Goal: Task Accomplishment & Management: Manage account settings

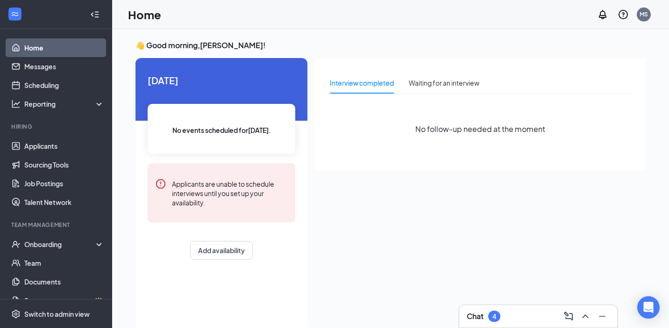
click at [514, 312] on div "Chat 4" at bounding box center [538, 315] width 143 height 15
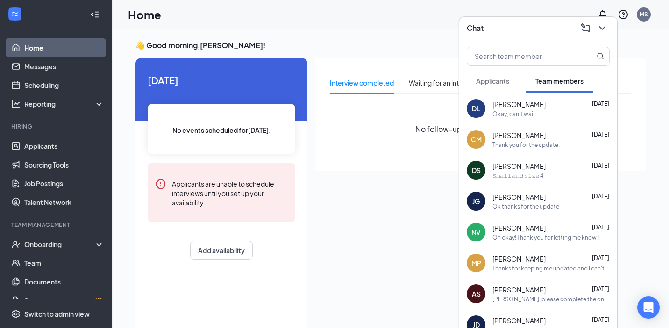
click at [525, 47] on span at bounding box center [538, 56] width 143 height 19
click at [525, 40] on div at bounding box center [538, 54] width 158 height 30
click at [524, 36] on div "Chat" at bounding box center [538, 28] width 158 height 22
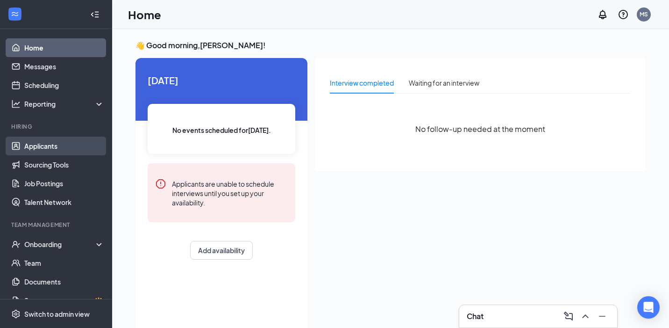
click at [38, 137] on link "Applicants" at bounding box center [64, 145] width 80 height 19
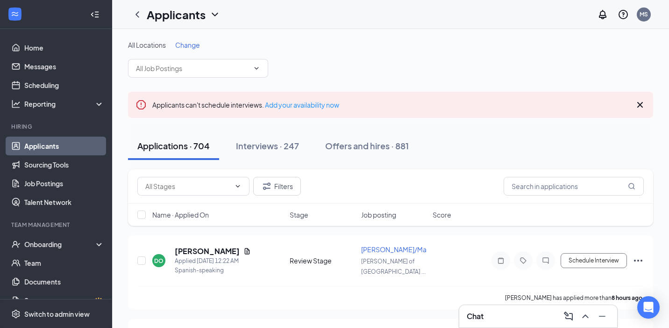
click at [187, 48] on span "Change" at bounding box center [187, 45] width 25 height 8
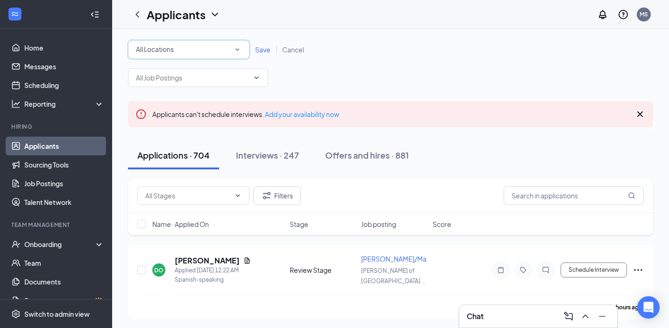
click at [186, 49] on div "All Locations" at bounding box center [189, 49] width 106 height 11
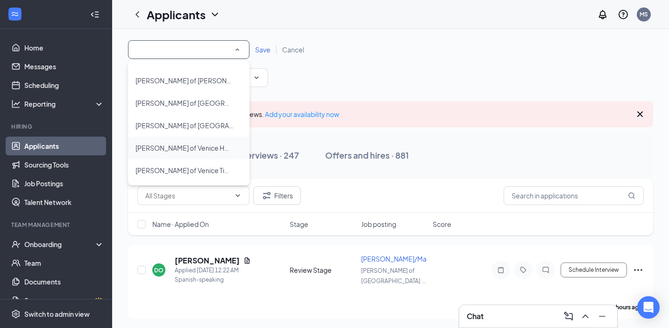
scroll to position [3, 0]
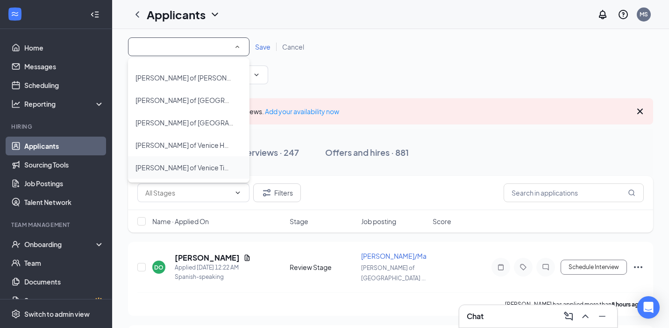
click at [207, 163] on span "[PERSON_NAME] of Venice Times" at bounding box center [187, 167] width 102 height 8
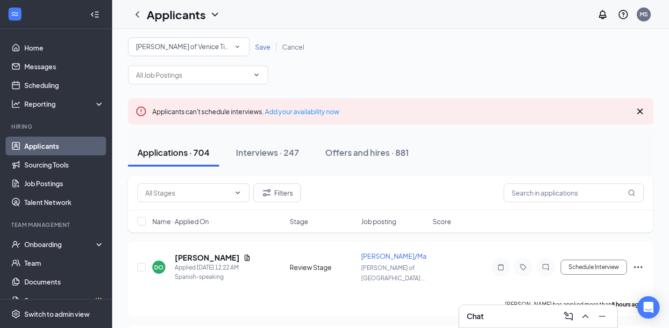
click at [261, 50] on span "Save" at bounding box center [262, 47] width 15 height 8
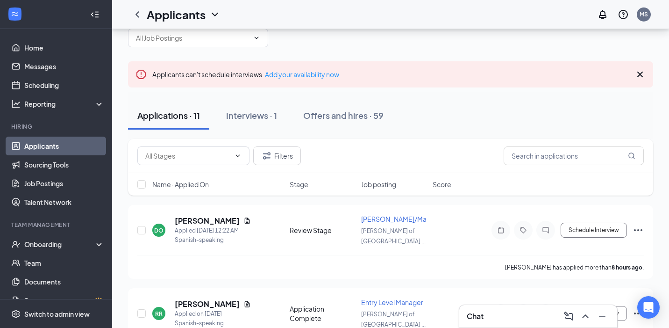
scroll to position [30, 0]
click at [186, 213] on div "DO [PERSON_NAME] Applied [DATE] 12:22 AM Spanish-speaking Review Stage [PERSON_…" at bounding box center [390, 242] width 525 height 74
click at [186, 215] on h5 "[PERSON_NAME]" at bounding box center [207, 220] width 65 height 10
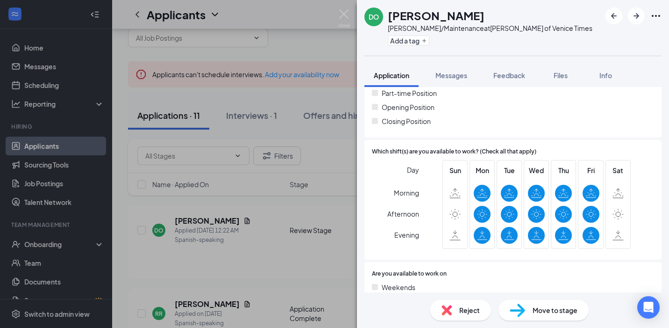
scroll to position [253, 0]
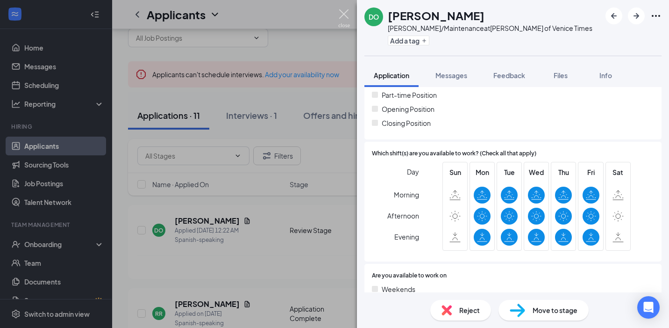
click at [342, 12] on img at bounding box center [344, 18] width 12 height 18
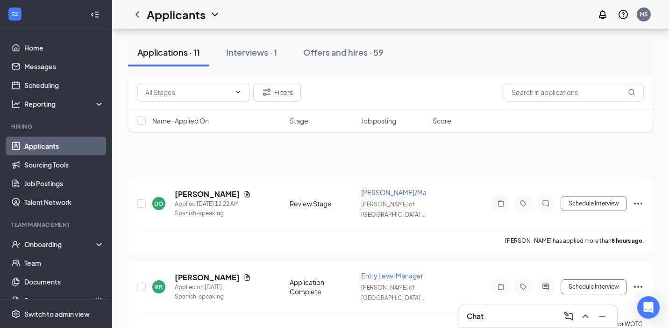
scroll to position [34, 0]
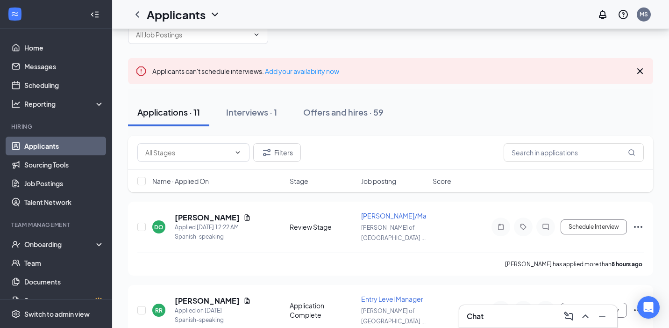
click at [182, 40] on span at bounding box center [198, 34] width 140 height 19
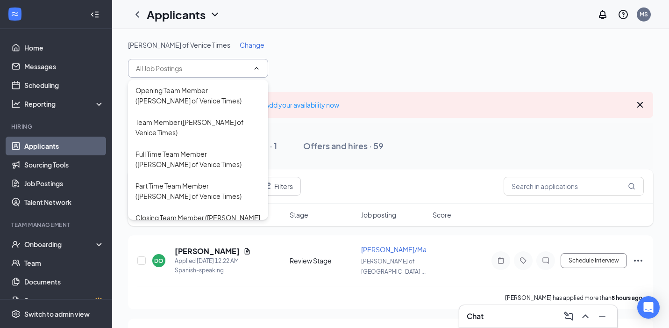
scroll to position [0, 0]
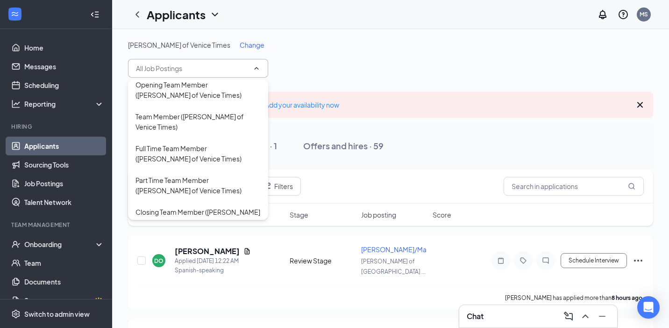
click at [240, 49] on span "Change" at bounding box center [252, 45] width 25 height 8
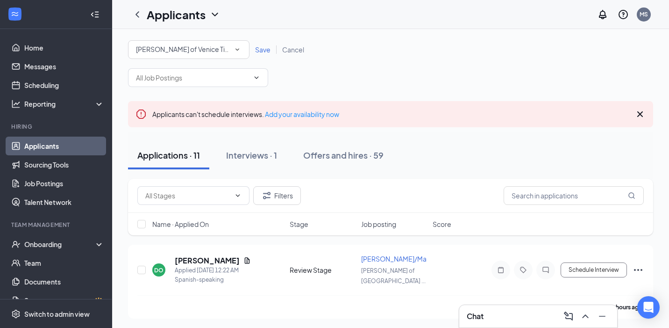
click at [206, 57] on div "All Locations [PERSON_NAME] of Venice Times" at bounding box center [189, 49] width 122 height 19
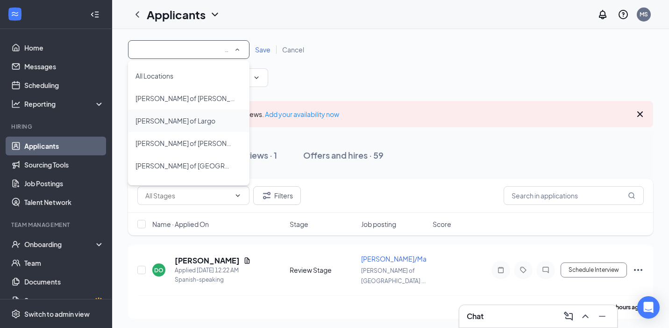
scroll to position [63, 0]
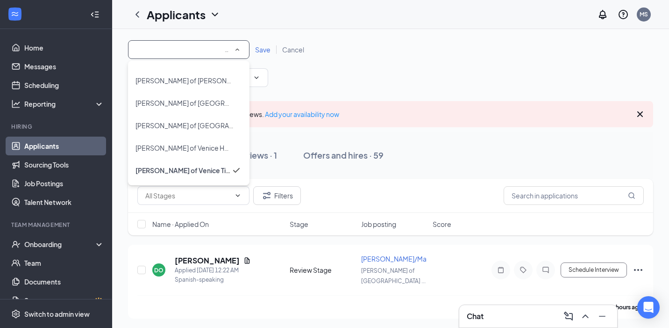
click at [186, 107] on span "[PERSON_NAME] of [GEOGRAPHIC_DATA]" at bounding box center [185, 102] width 98 height 11
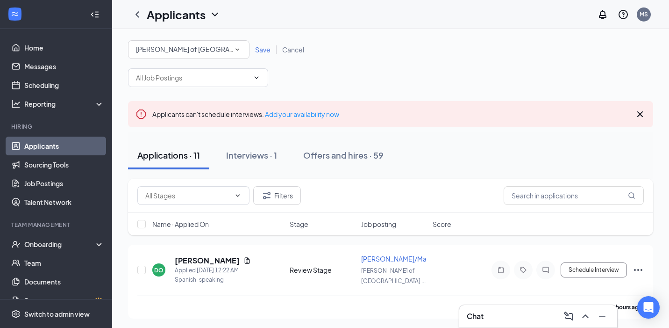
click at [268, 56] on div "All Locations [PERSON_NAME] of [GEOGRAPHIC_DATA] Save Cancel" at bounding box center [390, 49] width 525 height 19
click at [264, 52] on span "Save" at bounding box center [262, 49] width 15 height 8
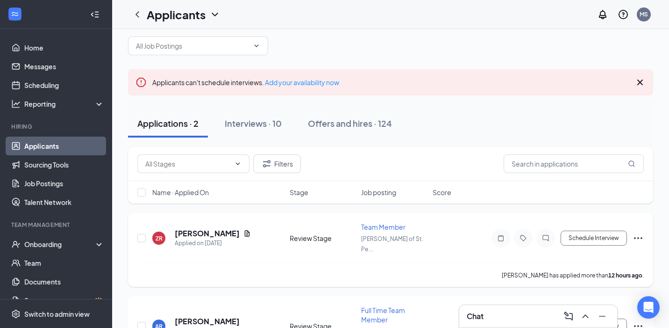
scroll to position [24, 0]
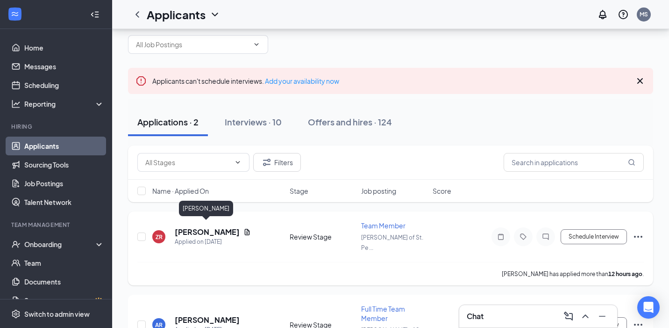
click at [210, 227] on h5 "[PERSON_NAME]" at bounding box center [207, 232] width 65 height 10
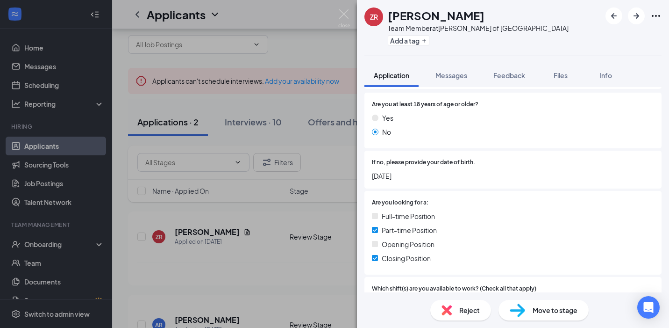
scroll to position [157, 0]
click at [563, 305] on span "Move to stage" at bounding box center [555, 310] width 45 height 10
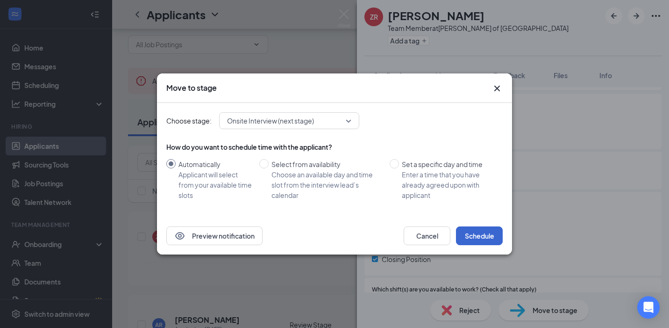
click at [467, 236] on button "Schedule" at bounding box center [479, 235] width 47 height 19
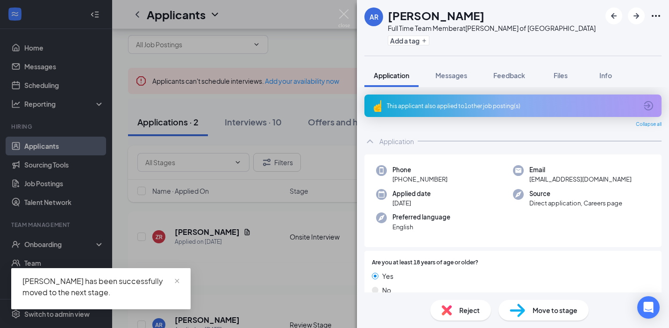
click at [331, 15] on div "AR [PERSON_NAME] Full Time Team Member at [PERSON_NAME] of [GEOGRAPHIC_DATA] Ad…" at bounding box center [334, 164] width 669 height 328
click at [340, 14] on div "Applicants MS" at bounding box center [390, 14] width 557 height 29
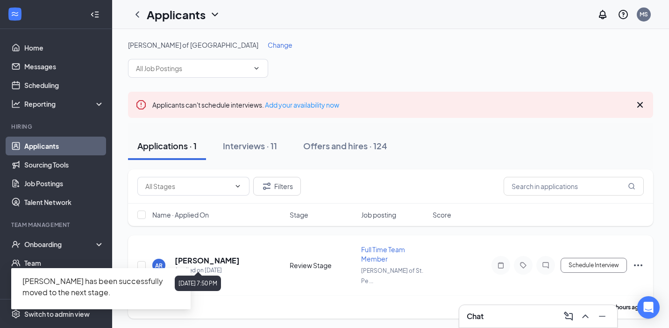
click at [238, 260] on div "[PERSON_NAME] Applied on [DATE]" at bounding box center [207, 265] width 65 height 20
click at [238, 257] on h5 "[PERSON_NAME]" at bounding box center [207, 260] width 65 height 10
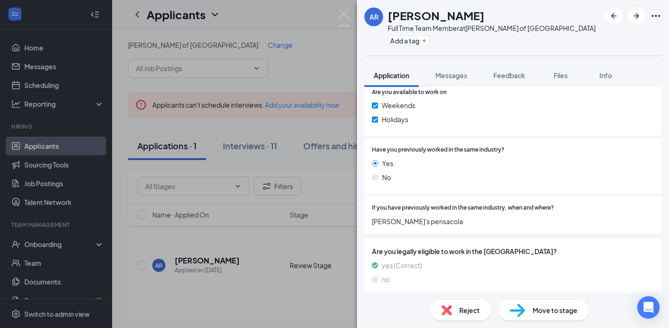
scroll to position [478, 0]
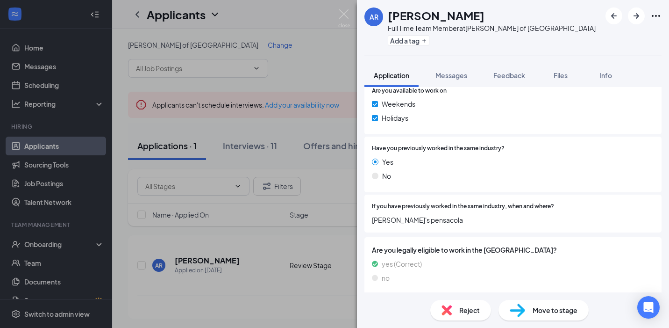
drag, startPoint x: 531, startPoint y: 312, endPoint x: 507, endPoint y: 305, distance: 25.3
click at [531, 312] on div "Move to stage" at bounding box center [544, 310] width 90 height 21
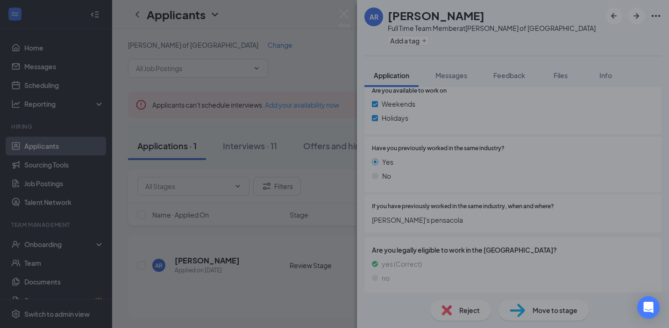
scroll to position [474, 0]
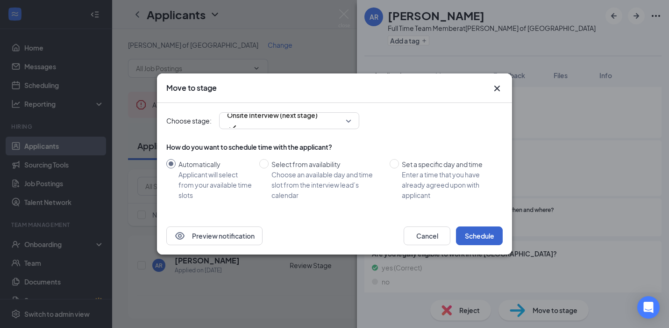
click at [494, 240] on button "Schedule" at bounding box center [479, 235] width 47 height 19
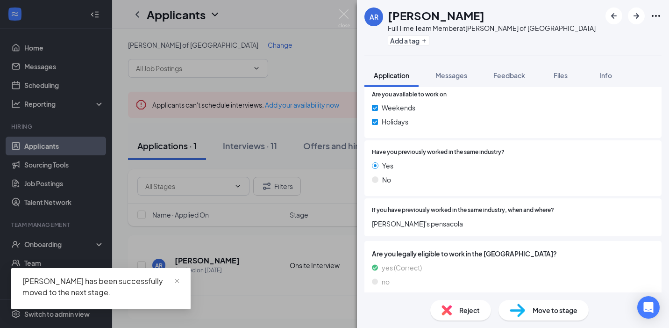
click at [353, 22] on div "AR [PERSON_NAME] Full Time Team Member at [PERSON_NAME] of [GEOGRAPHIC_DATA] Ad…" at bounding box center [334, 164] width 669 height 328
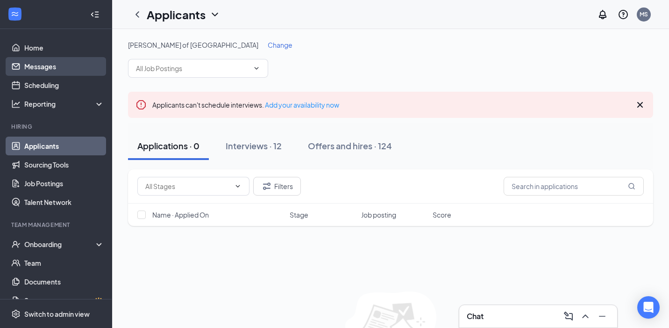
click at [75, 69] on link "Messages" at bounding box center [64, 66] width 80 height 19
